Goal: Information Seeking & Learning: Learn about a topic

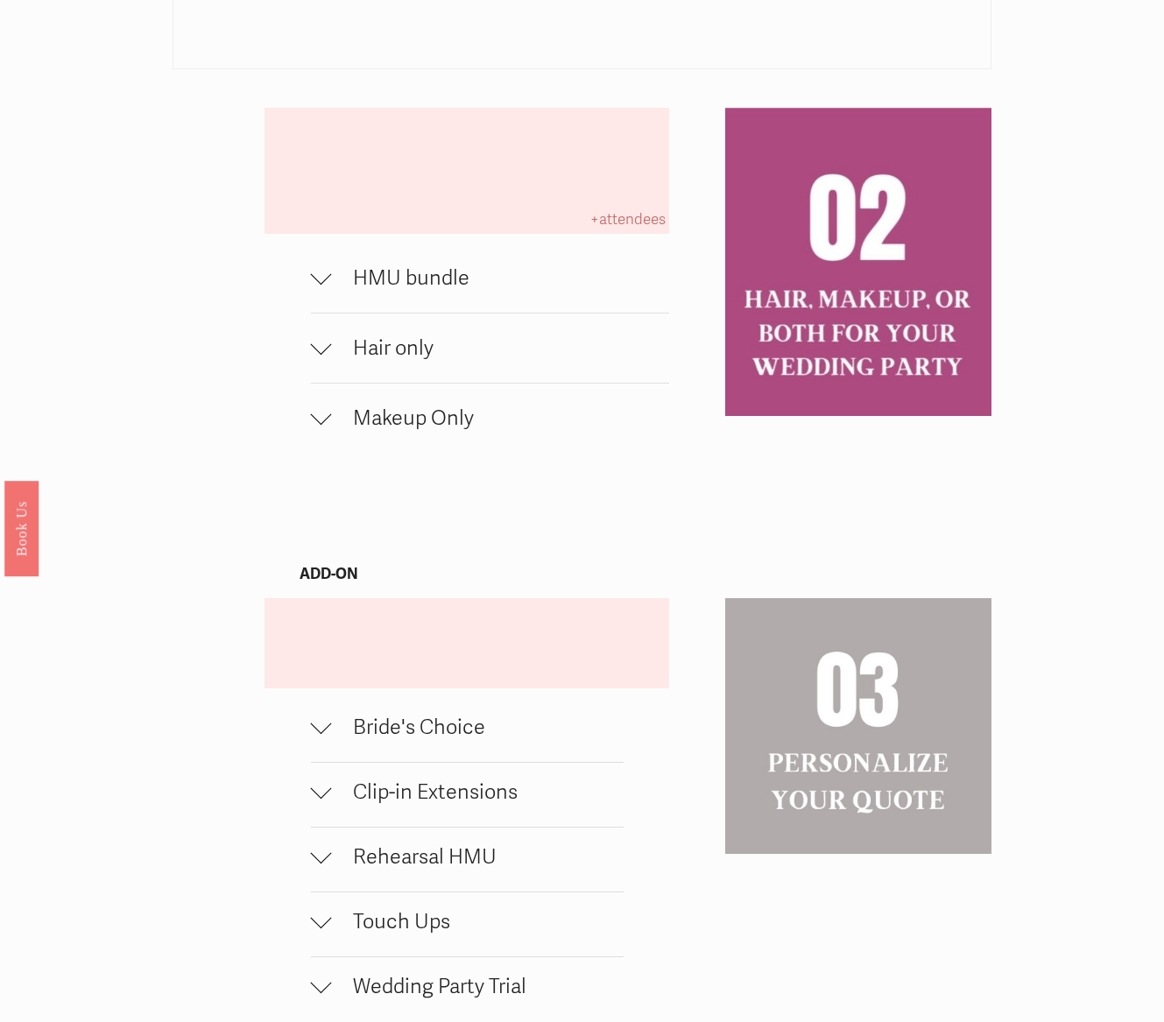
scroll to position [1119, 0]
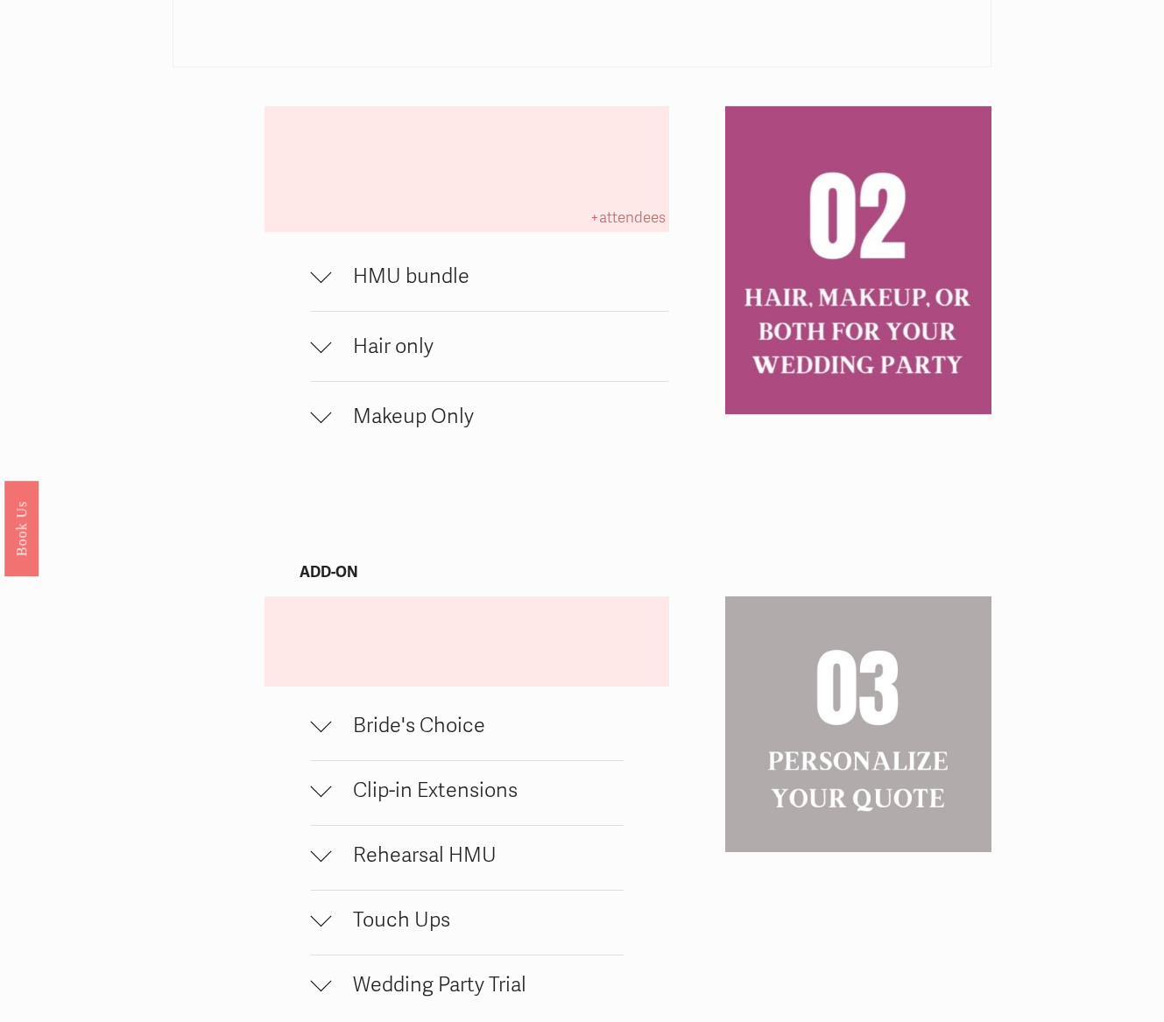
click at [363, 289] on span "HMU bundle" at bounding box center [500, 276] width 337 height 25
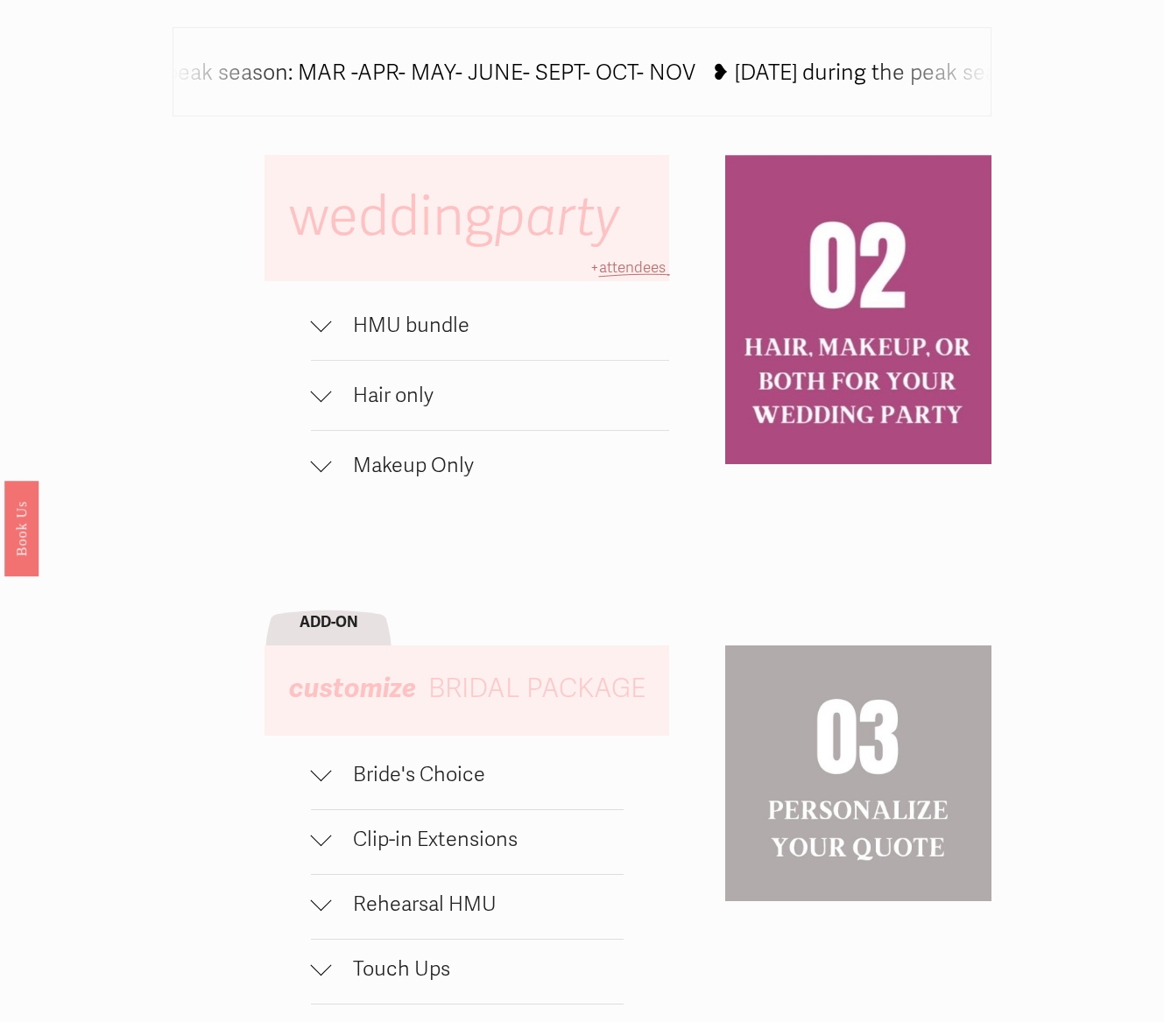
scroll to position [925, 0]
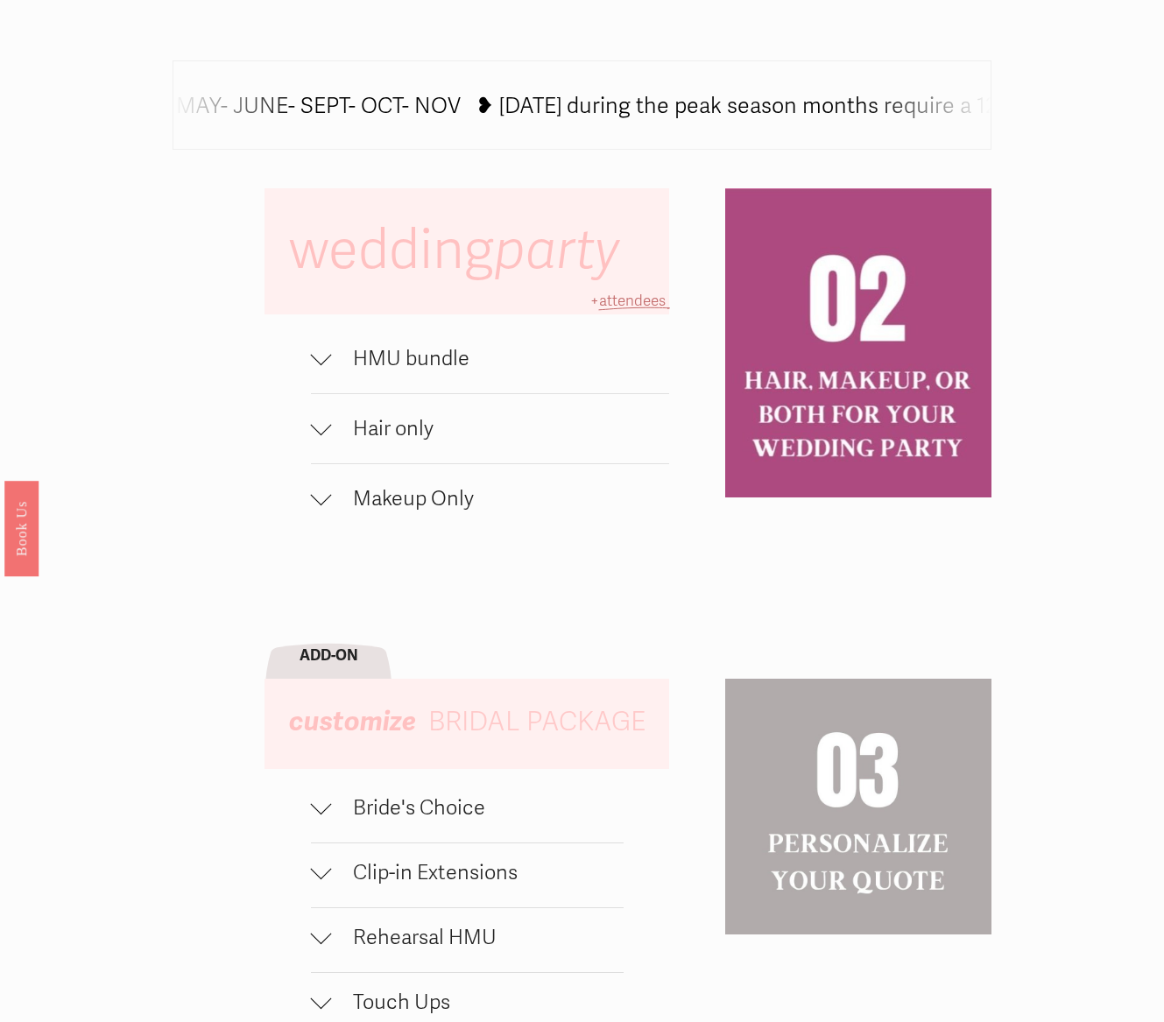
click at [322, 365] on div at bounding box center [321, 354] width 21 height 21
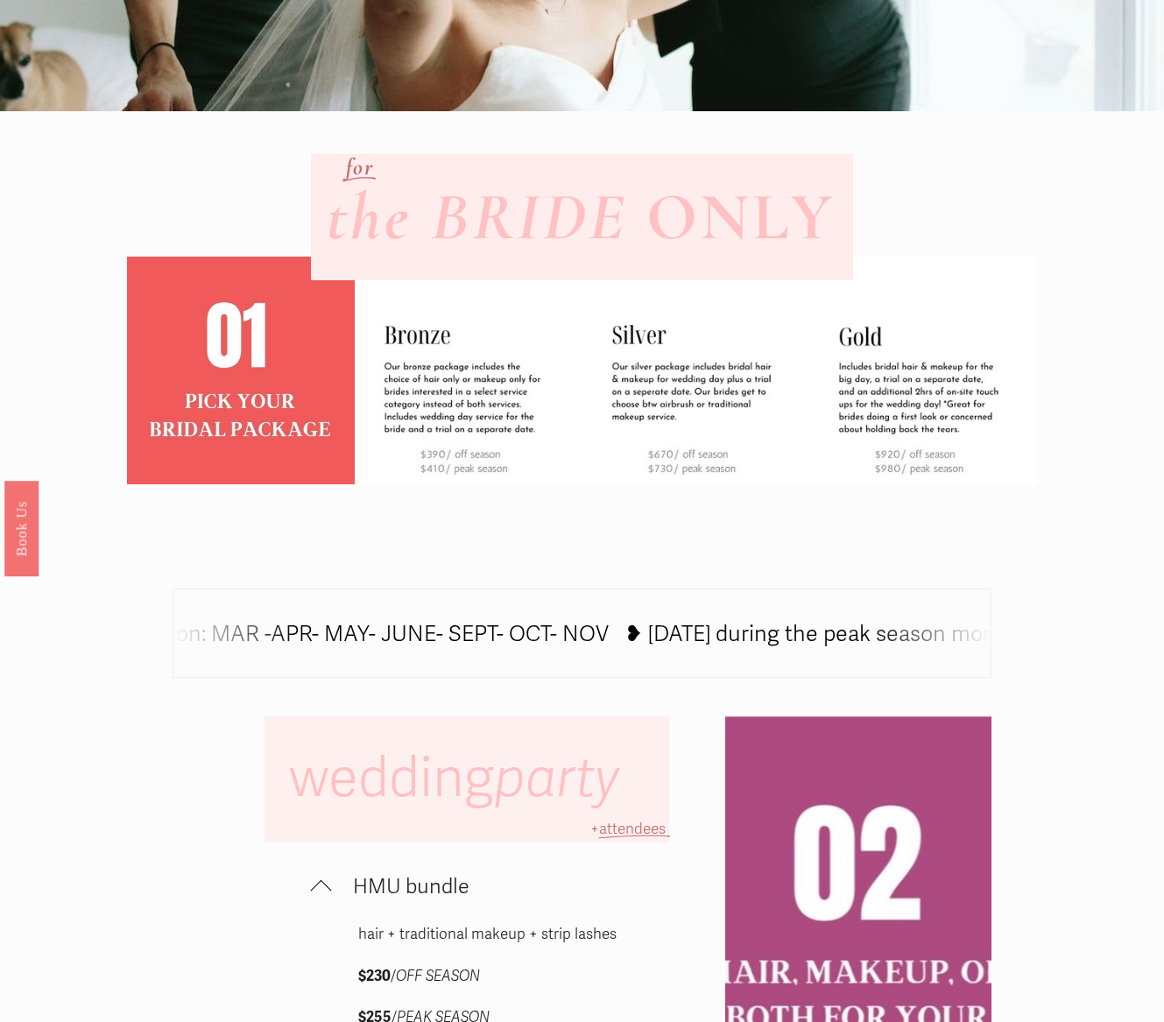
scroll to position [396, 0]
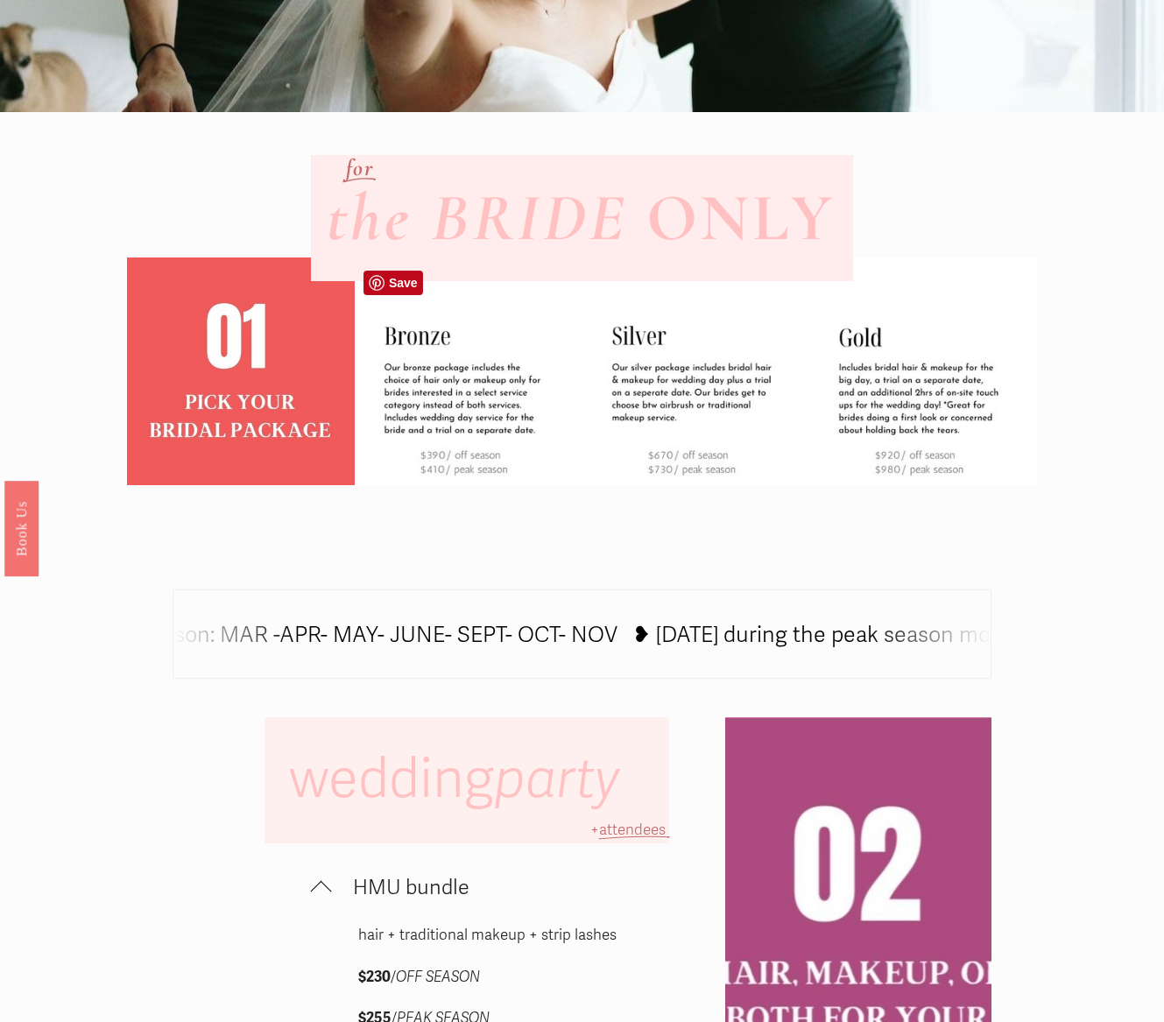
click at [386, 372] on img at bounding box center [469, 372] width 228 height 228
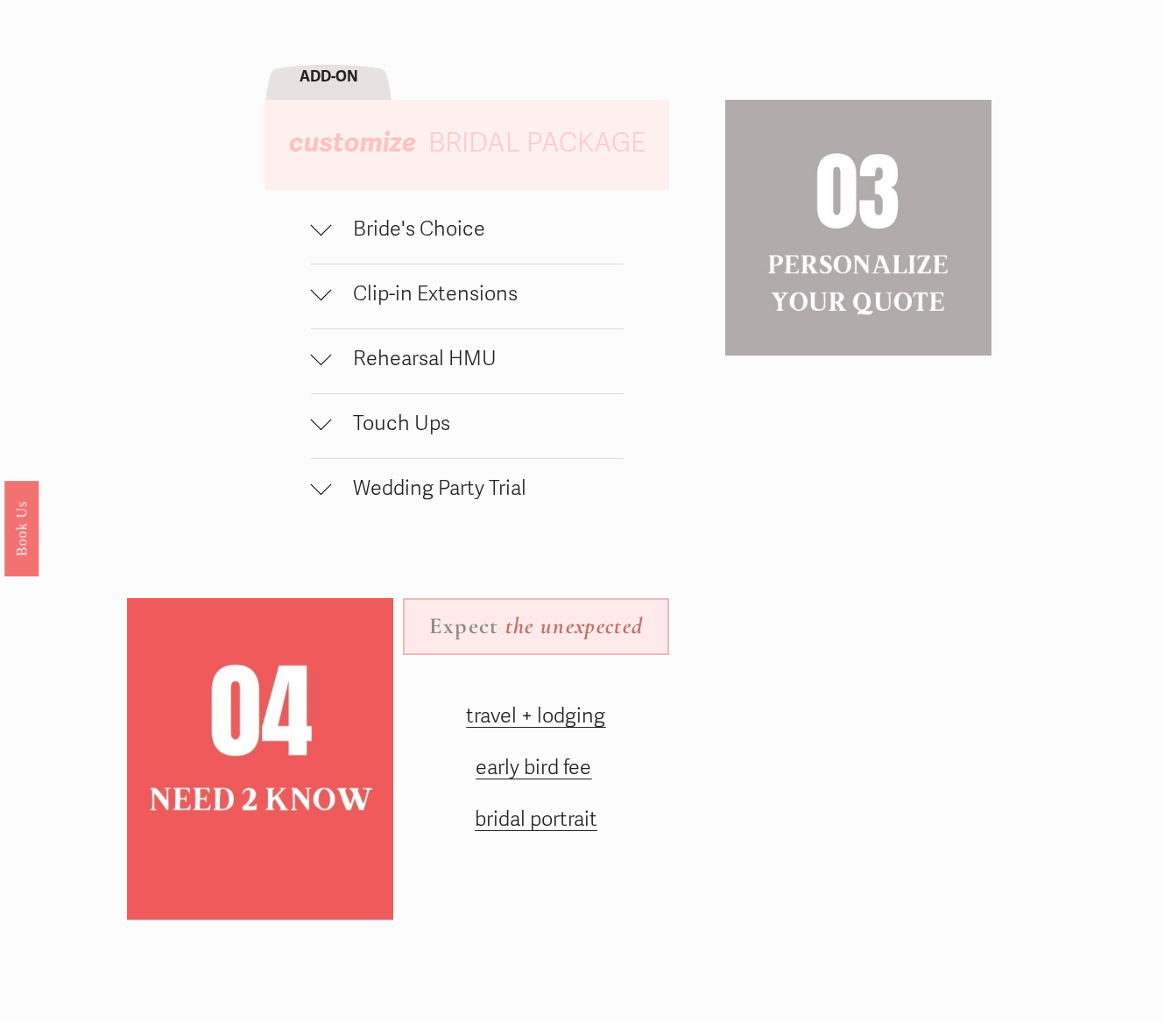
scroll to position [1623, 0]
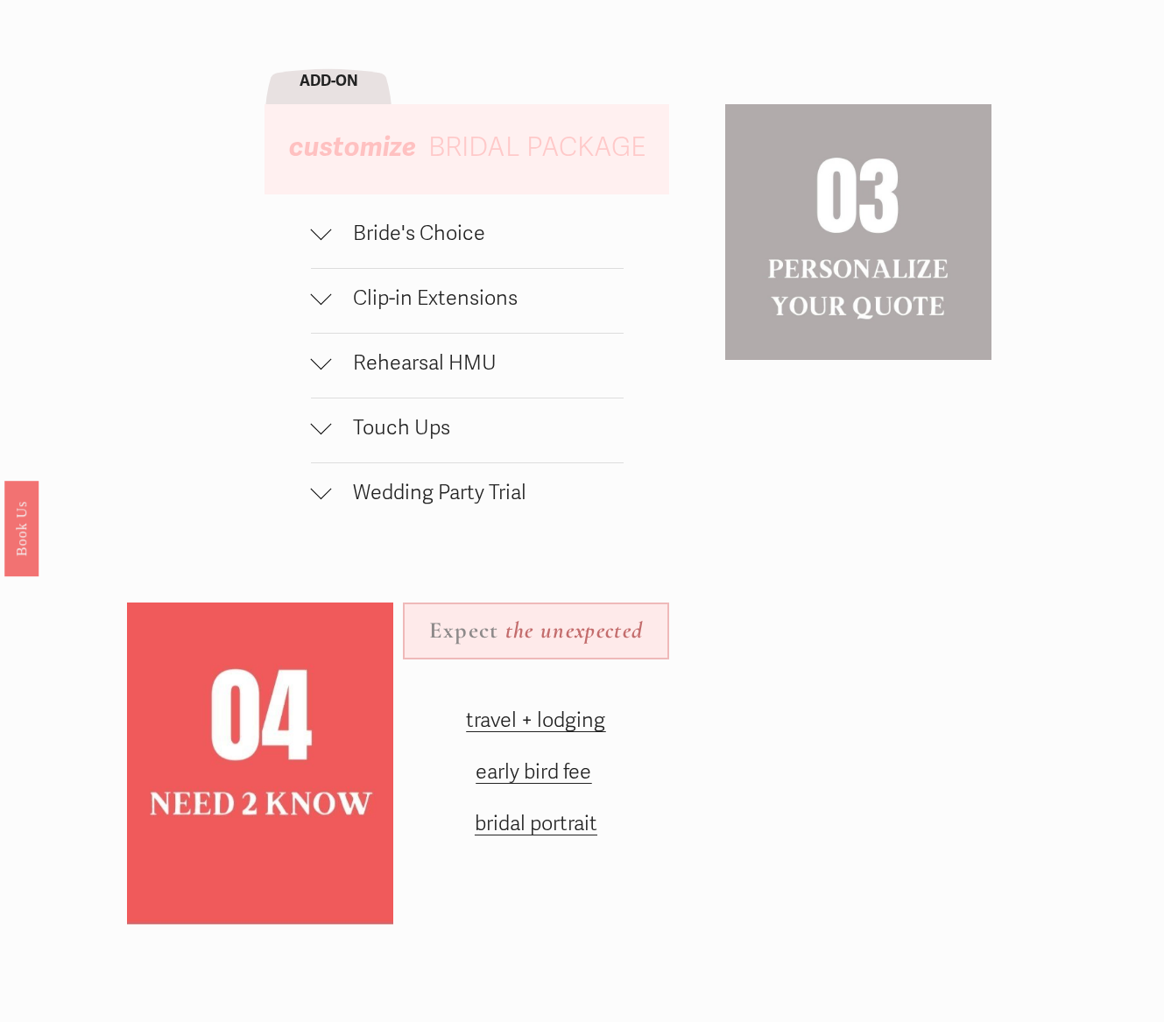
click at [325, 305] on div at bounding box center [321, 294] width 21 height 21
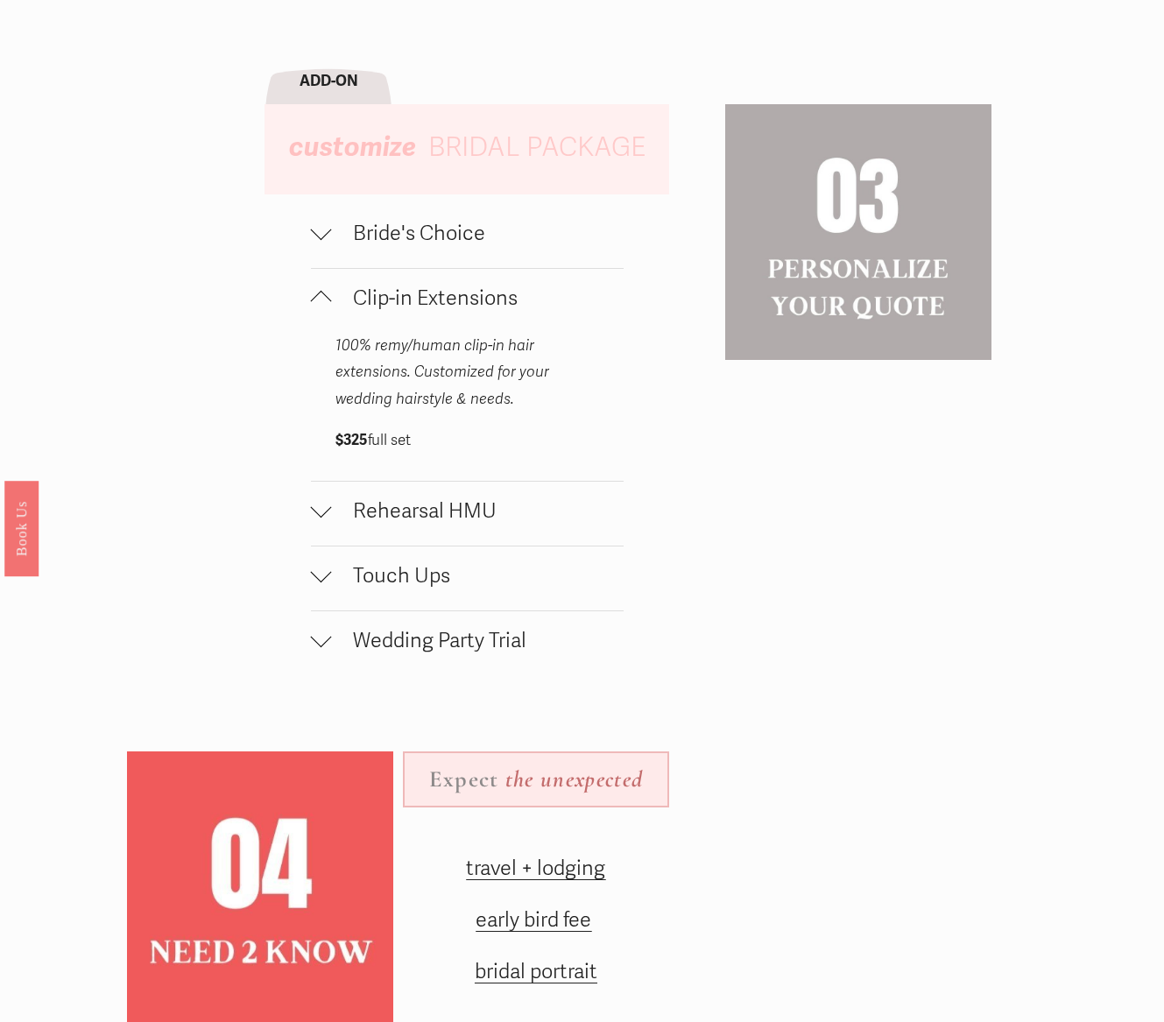
click at [325, 310] on div at bounding box center [321, 301] width 21 height 21
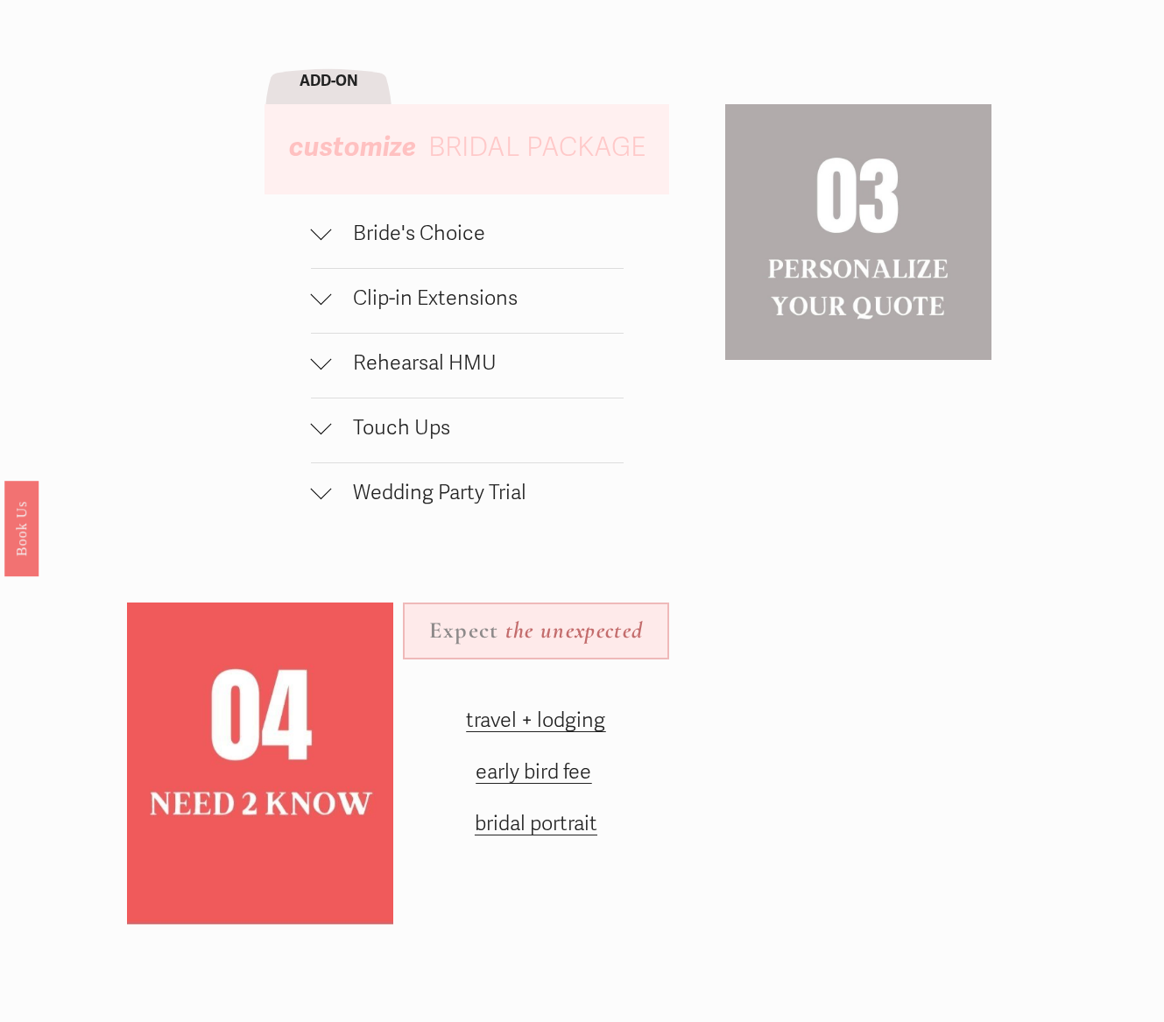
click at [326, 244] on div at bounding box center [321, 233] width 21 height 21
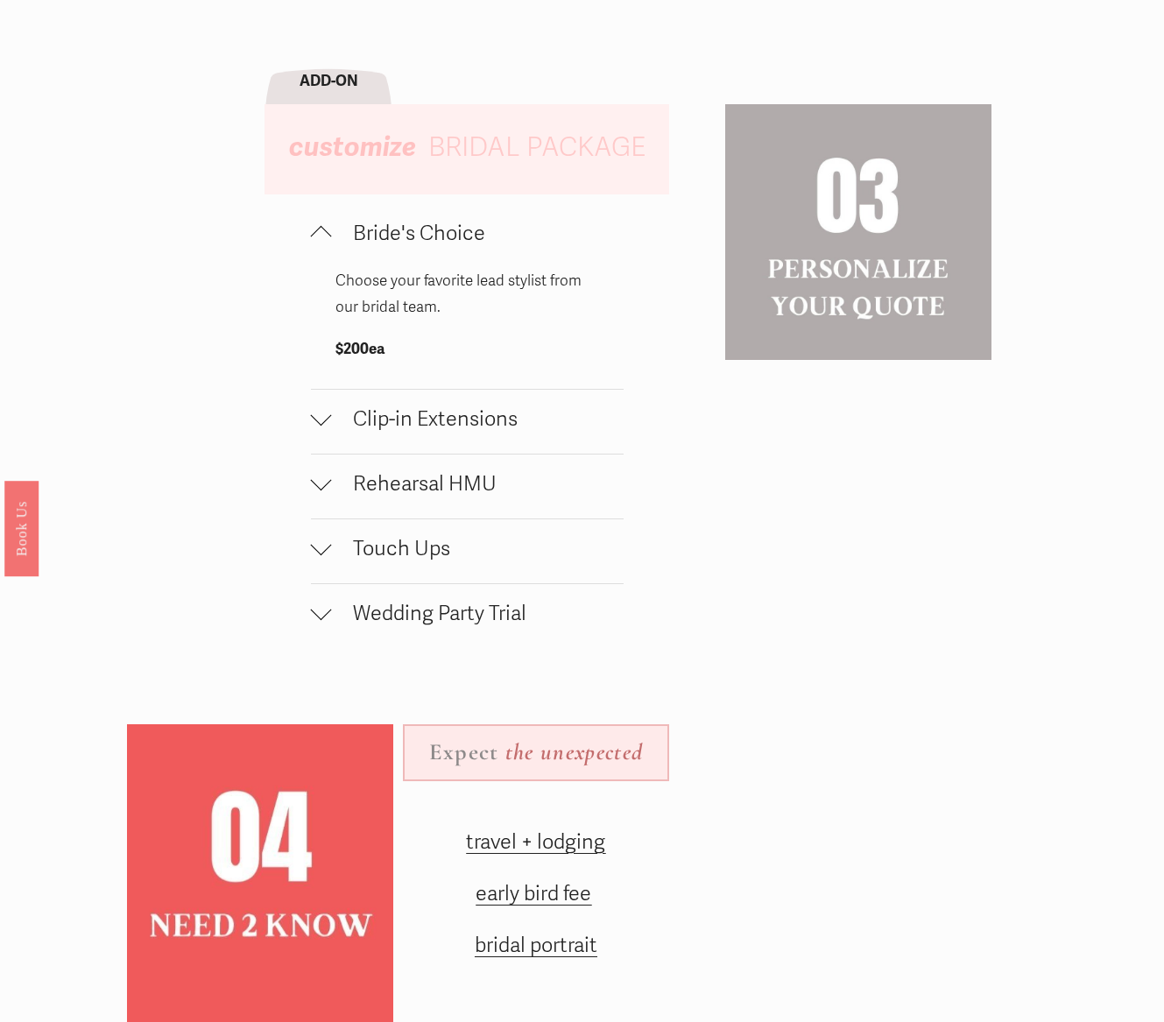
click at [326, 247] on div at bounding box center [321, 236] width 21 height 21
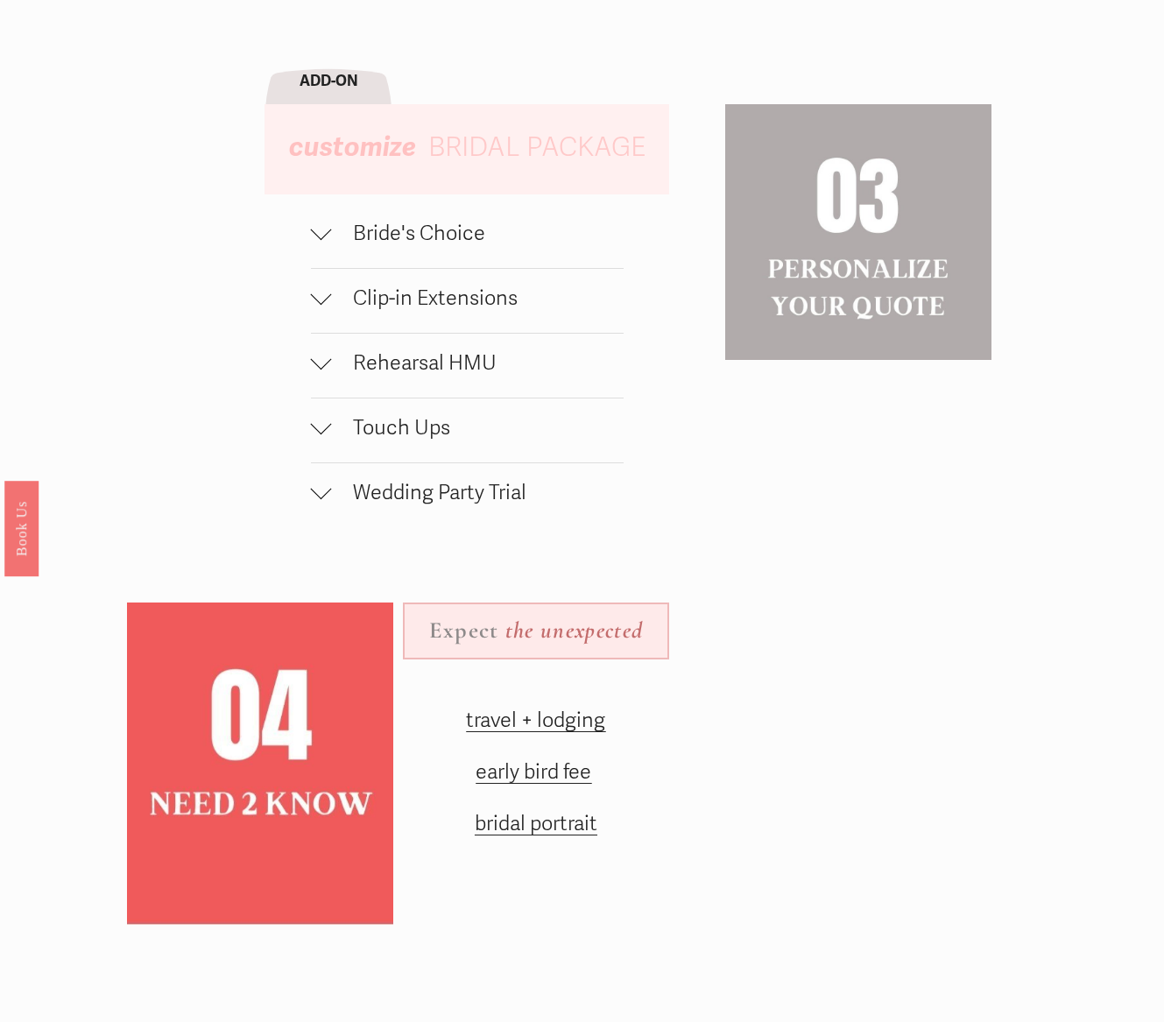
click at [317, 367] on div at bounding box center [321, 359] width 21 height 21
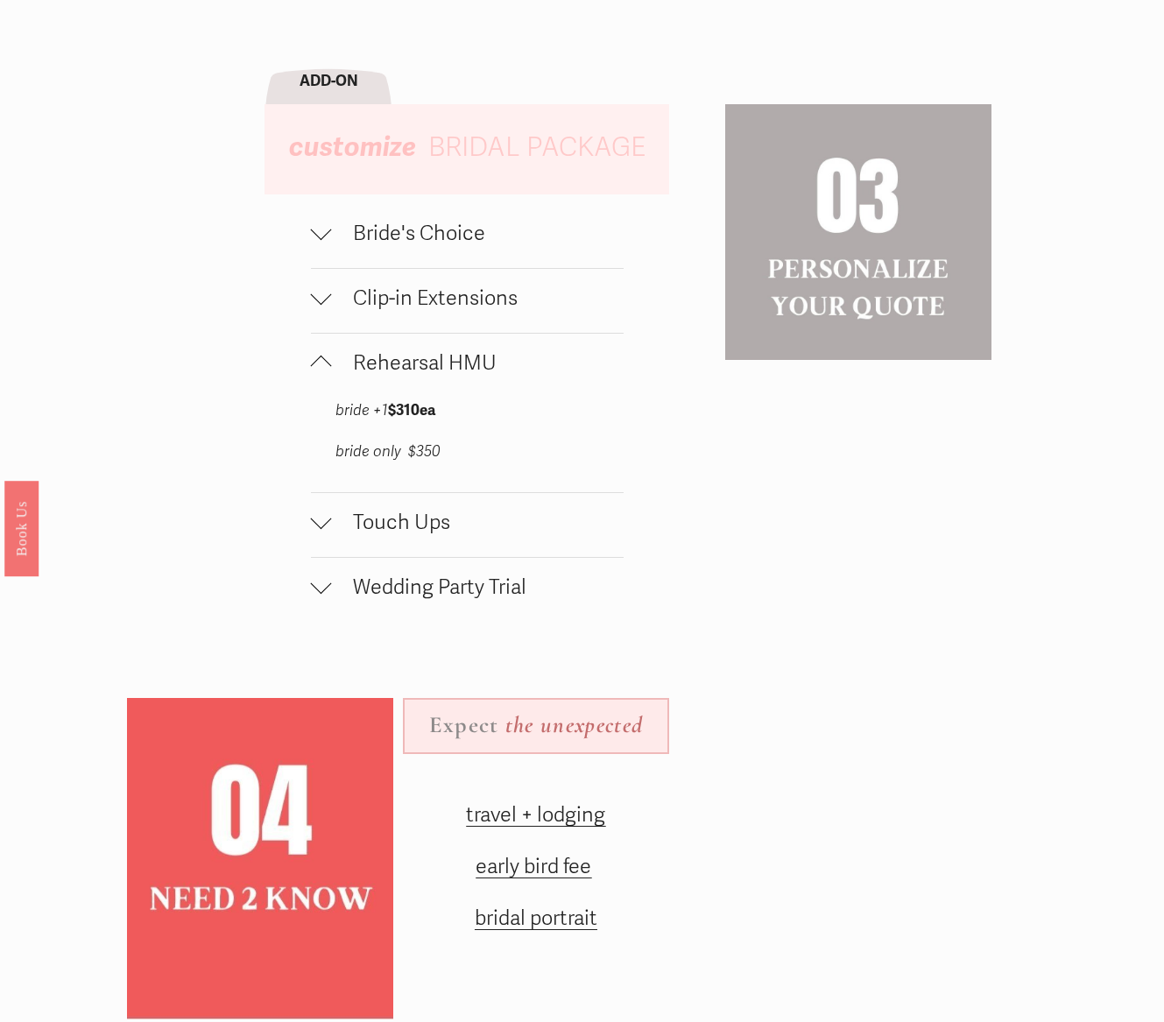
click at [317, 367] on div at bounding box center [321, 362] width 21 height 21
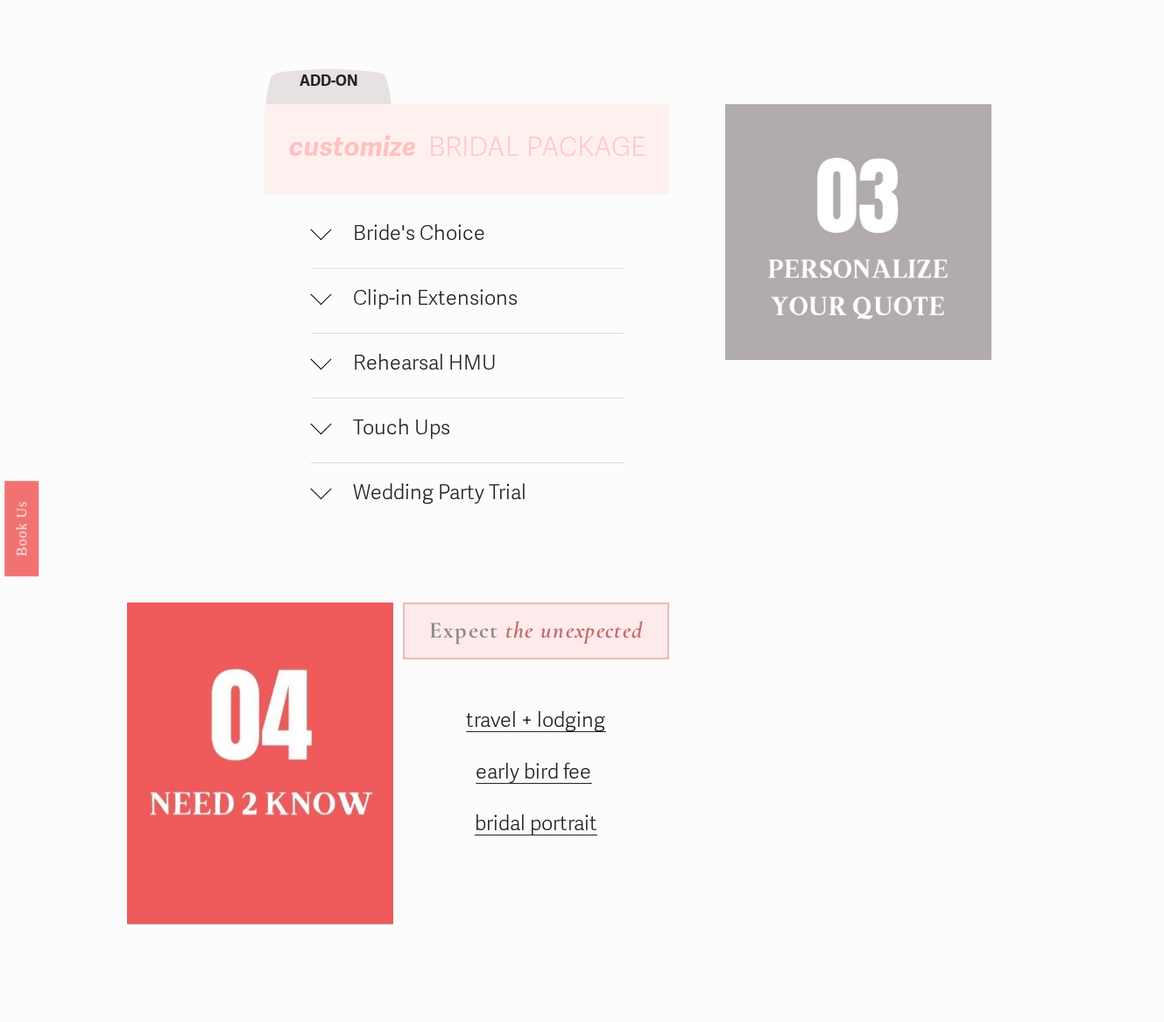
click at [329, 449] on button "Touch Ups" at bounding box center [467, 431] width 313 height 64
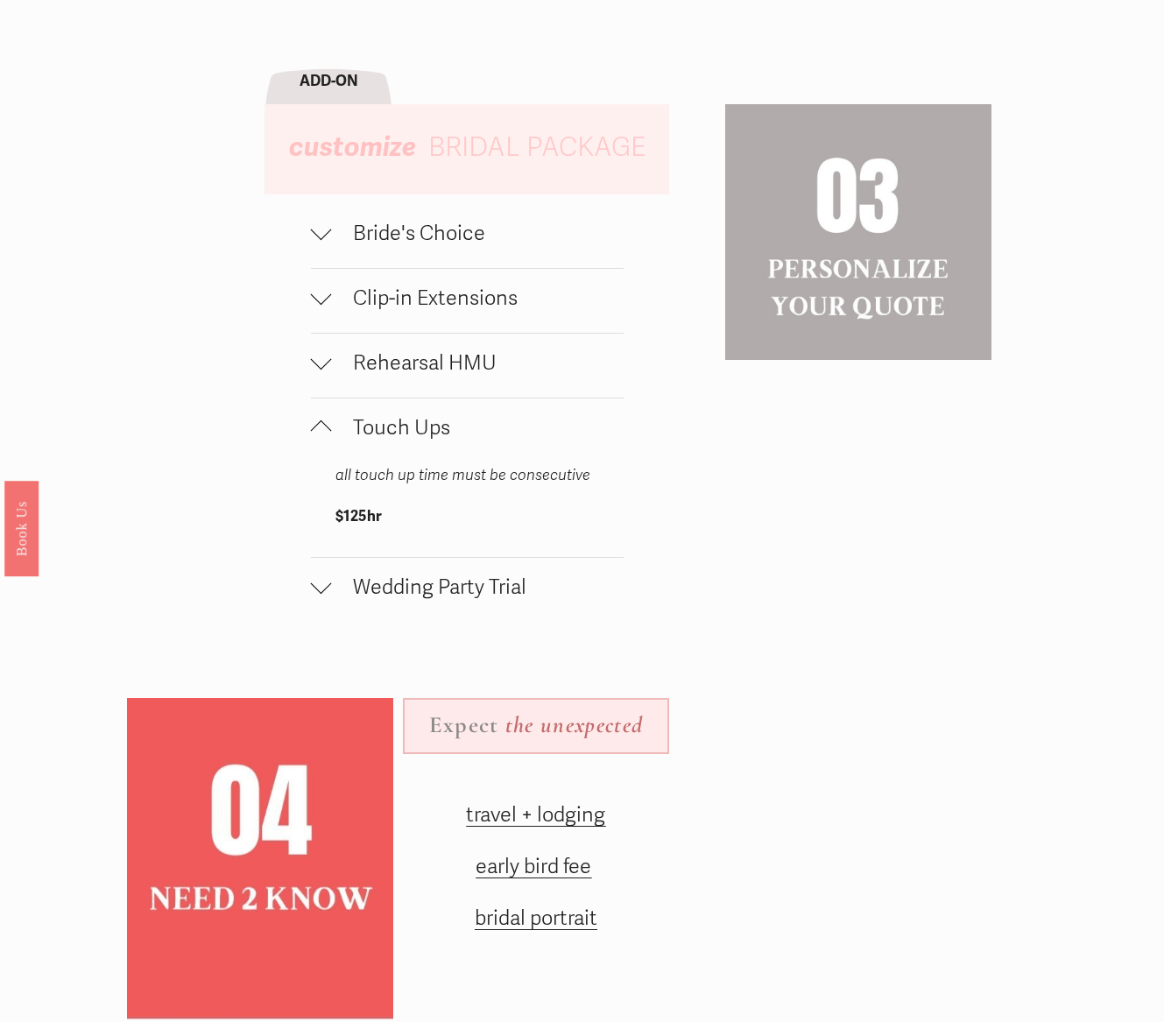
click at [329, 438] on div at bounding box center [321, 427] width 21 height 21
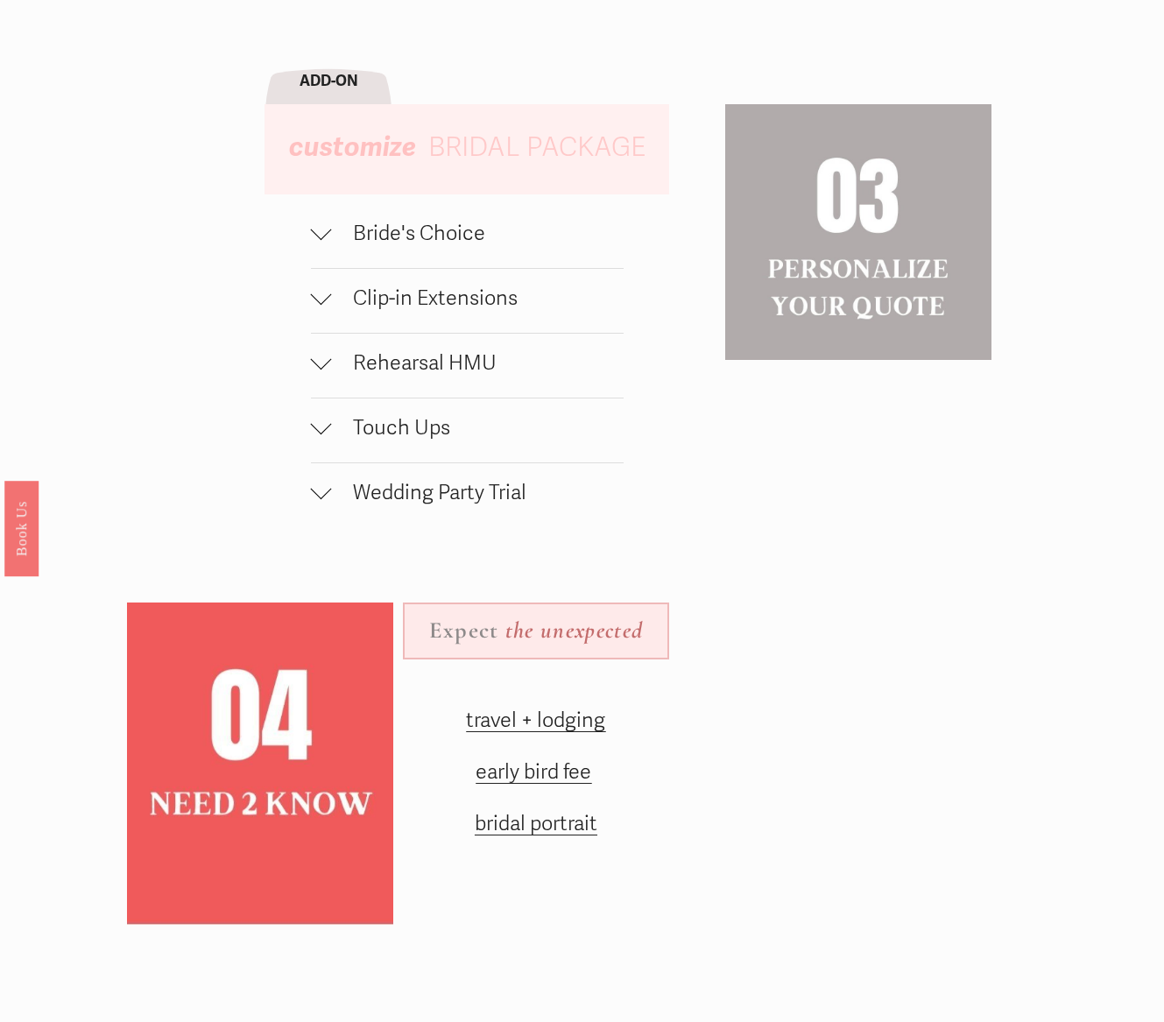
click at [337, 498] on span "Wedding Party Trial" at bounding box center [478, 492] width 292 height 25
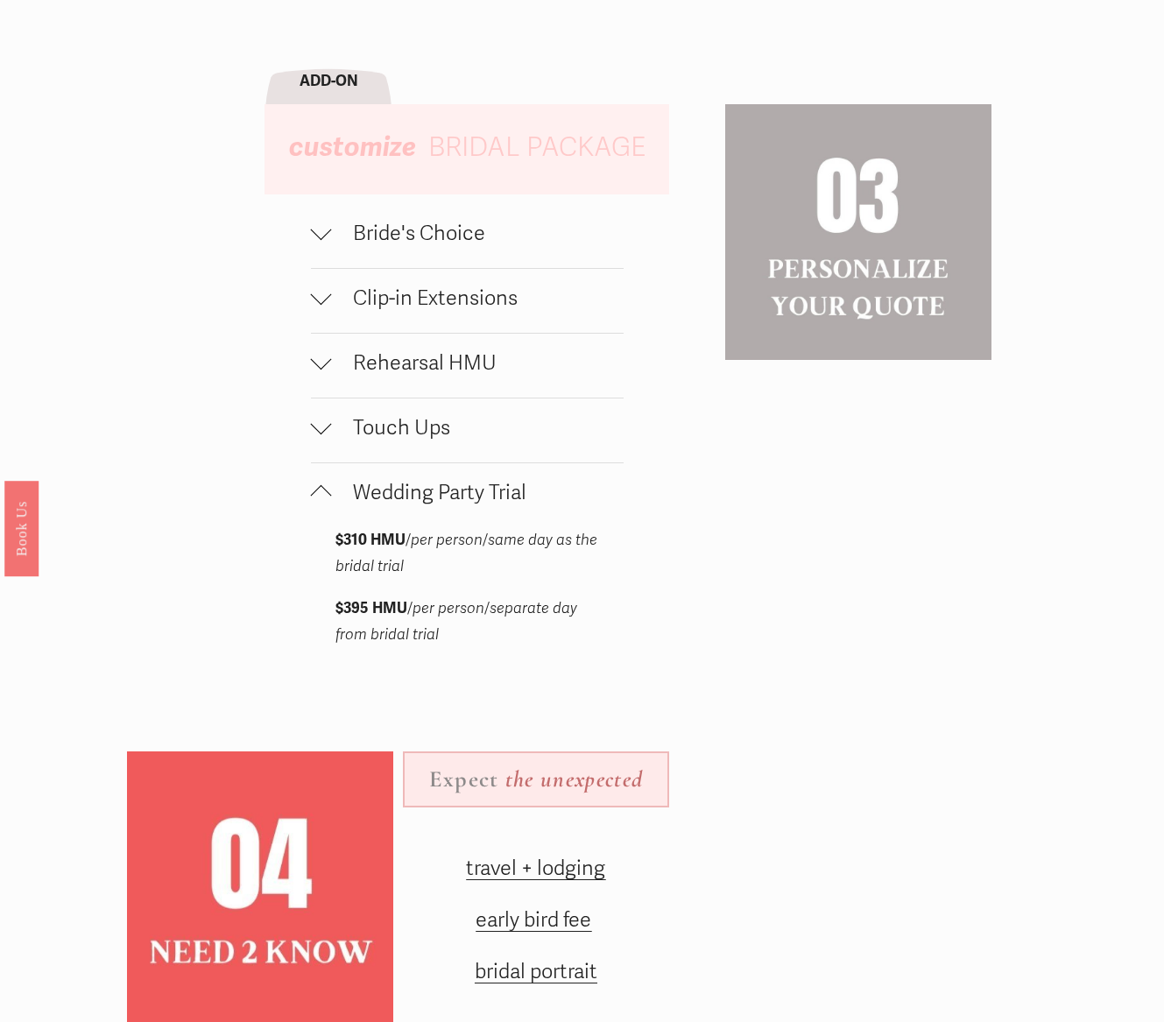
click at [337, 497] on span "Wedding Party Trial" at bounding box center [478, 492] width 292 height 25
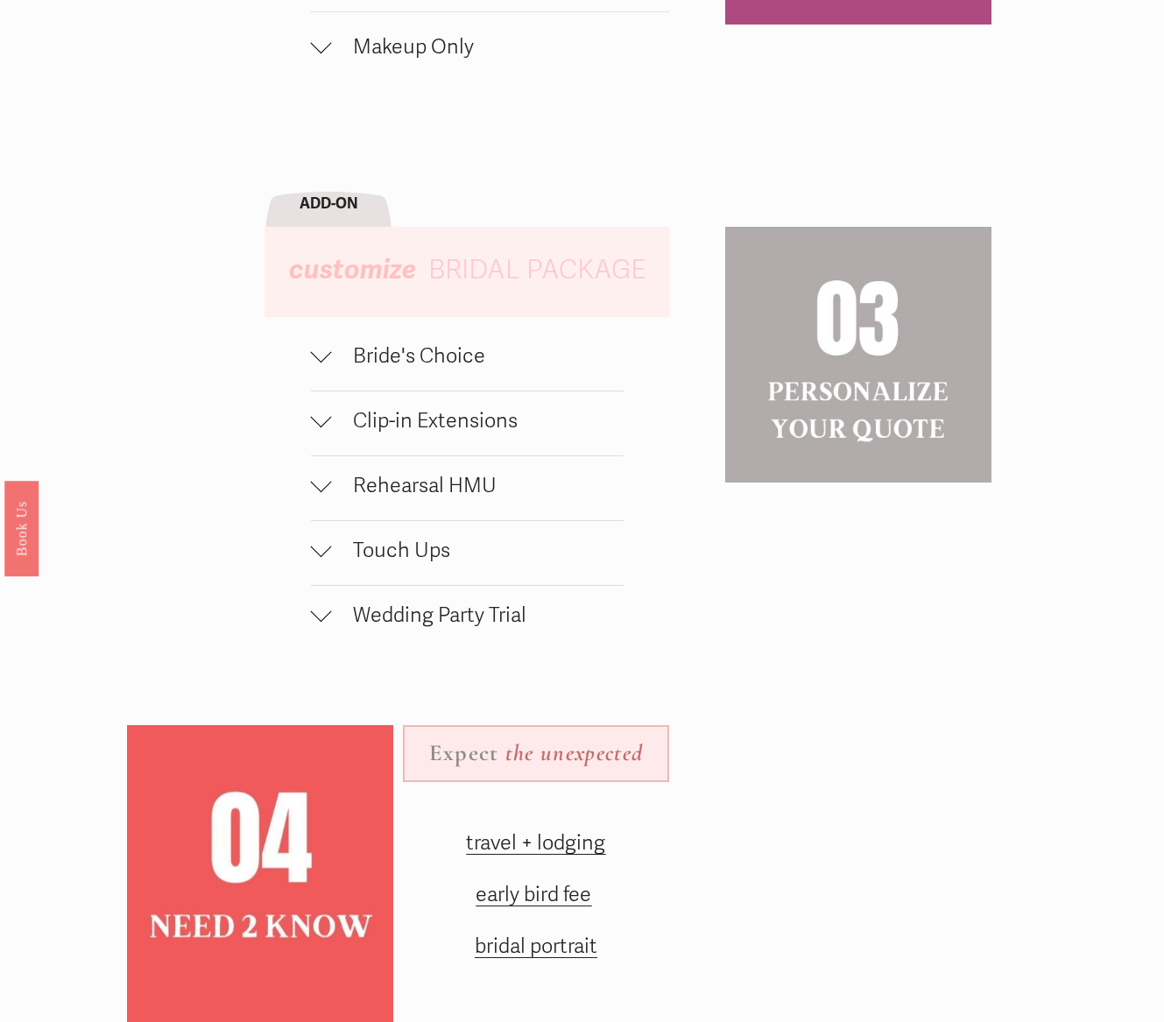
scroll to position [1483, 0]
